Goal: Find specific page/section: Find specific page/section

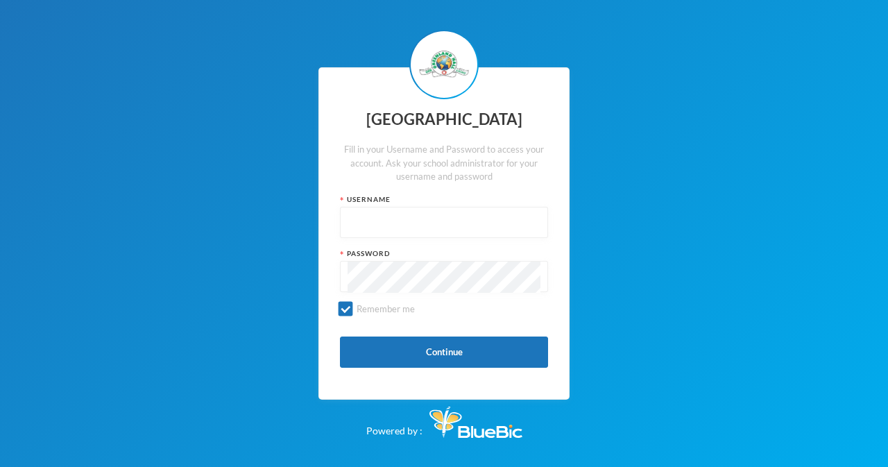
click at [372, 222] on input "text" at bounding box center [444, 223] width 193 height 31
type input "glh25cs29"
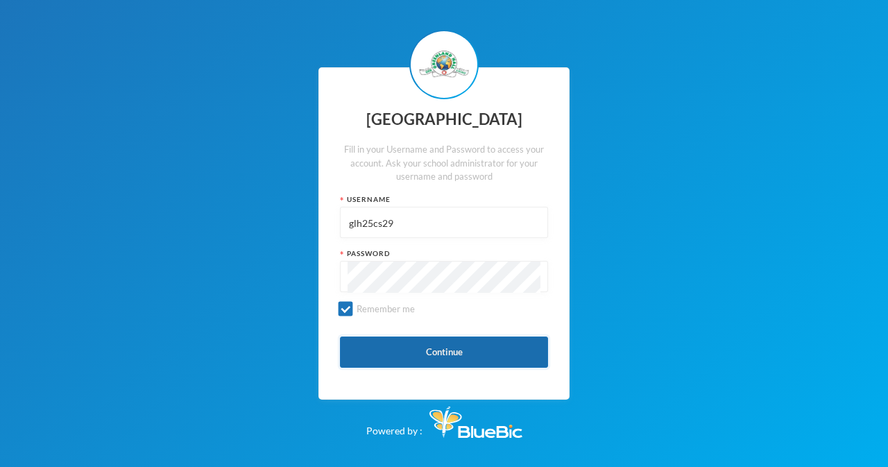
click at [435, 352] on button "Continue" at bounding box center [444, 352] width 208 height 31
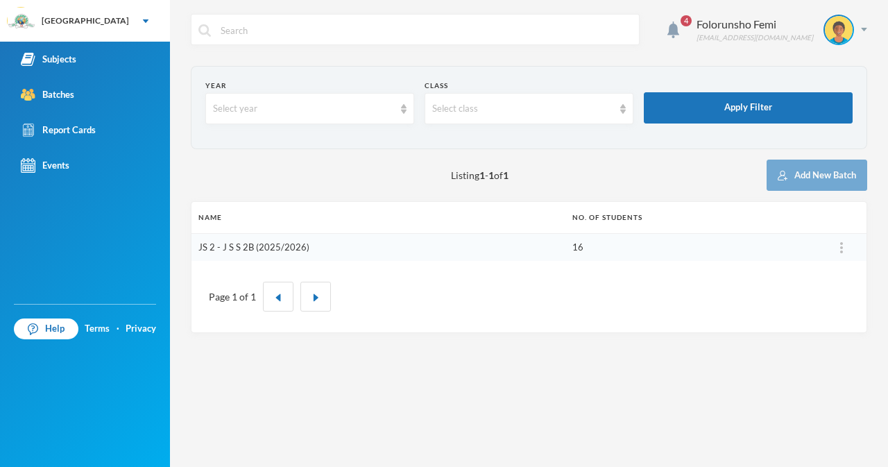
click at [284, 248] on link "JS 2 - J S S 2B (2025/2026)" at bounding box center [253, 247] width 111 height 11
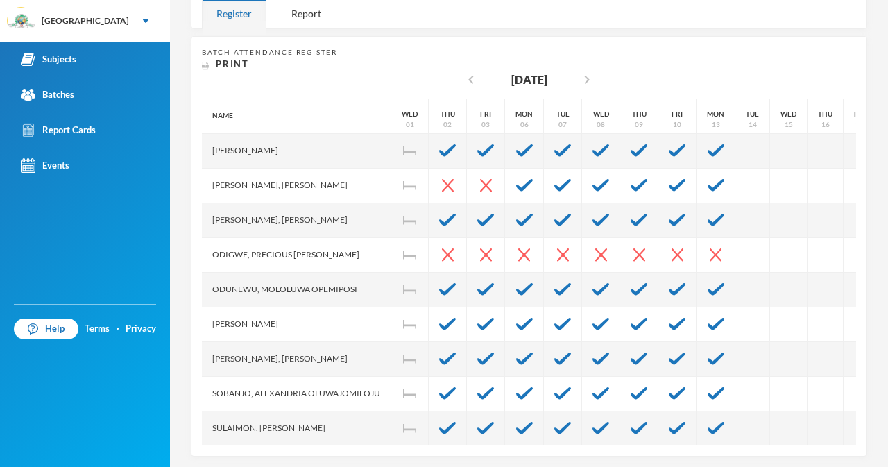
scroll to position [323, 0]
